Goal: Task Accomplishment & Management: Manage account settings

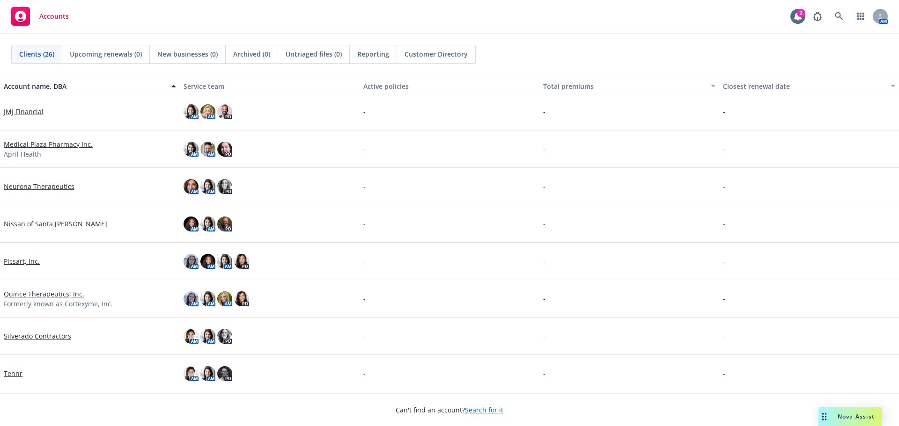
scroll to position [608, 0]
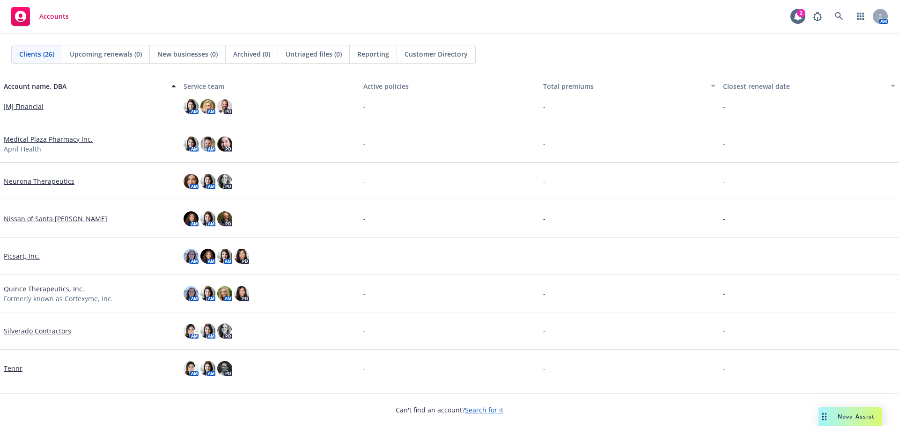
click at [53, 182] on link "Neurona Therapeutics" at bounding box center [39, 181] width 71 height 10
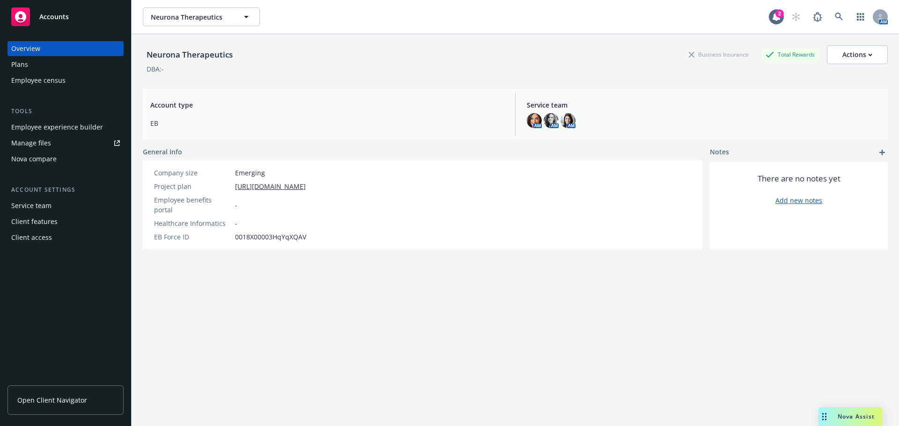
click at [57, 127] on div "Employee experience builder" at bounding box center [57, 127] width 92 height 15
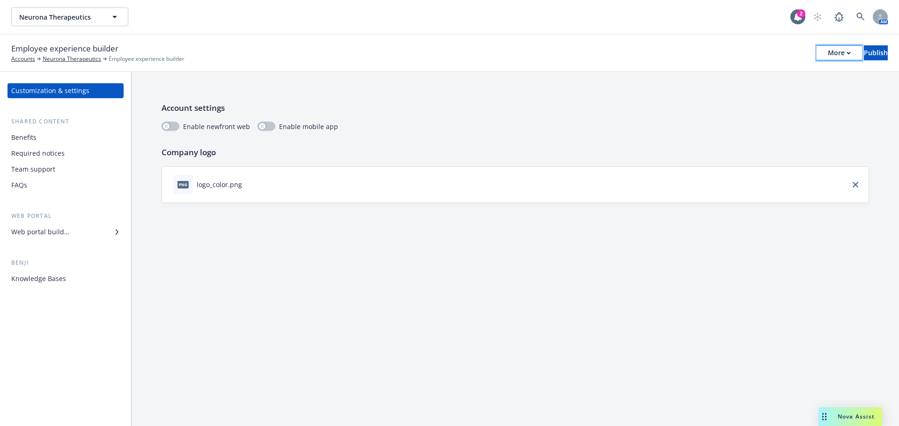
click at [827, 55] on div "More" at bounding box center [838, 53] width 23 height 14
click at [33, 234] on div "Web portal builder" at bounding box center [40, 232] width 58 height 15
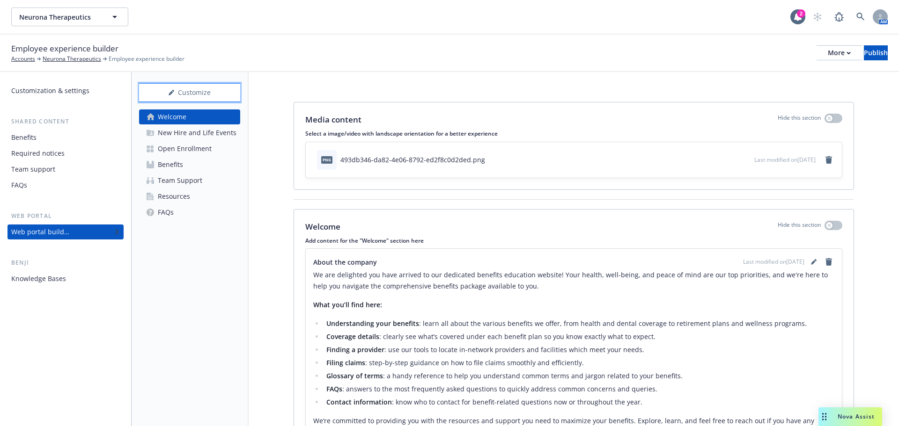
click at [185, 86] on div "Customize" at bounding box center [189, 93] width 101 height 18
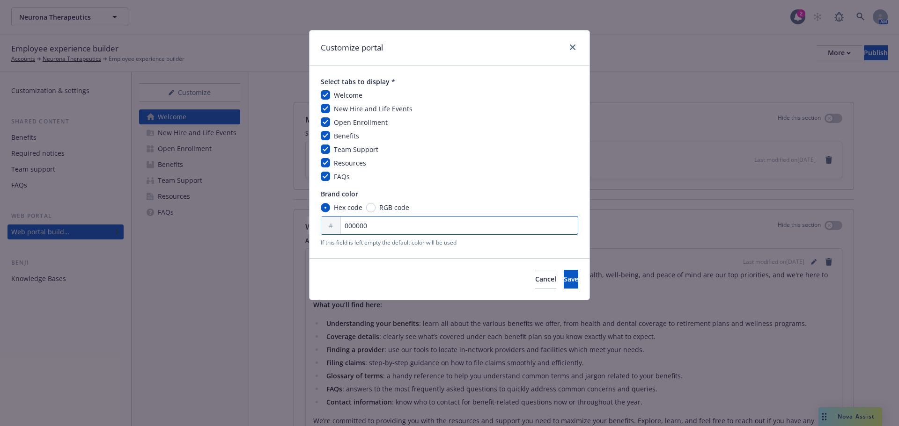
click at [381, 228] on input "000000" at bounding box center [449, 225] width 257 height 19
paste input "113567"
type input "113567"
click at [563, 280] on button "Save" at bounding box center [570, 279] width 15 height 19
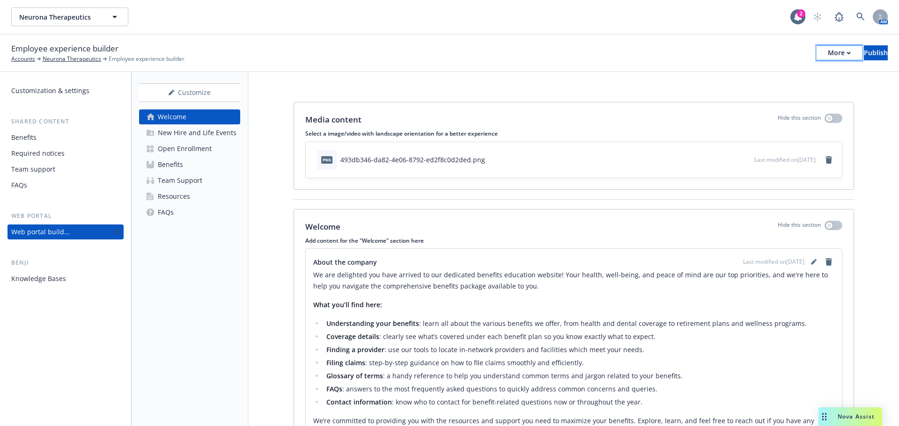
click at [827, 53] on div "More" at bounding box center [838, 53] width 23 height 14
click at [761, 78] on link "Copy preview link" at bounding box center [761, 74] width 139 height 19
drag, startPoint x: 874, startPoint y: 102, endPoint x: 874, endPoint y: 89, distance: 13.1
click at [874, 102] on div "Media content Hide this section Select a image/video with landscape orientation…" at bounding box center [573, 285] width 650 height 427
